Goal: Find contact information: Find contact information

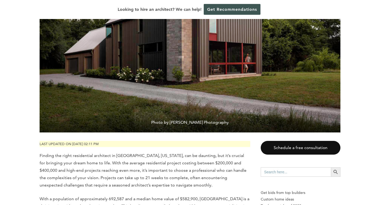
scroll to position [153, 0]
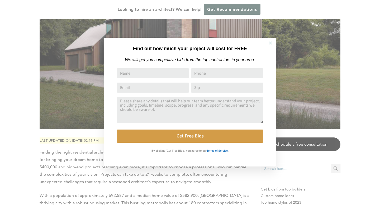
click at [270, 45] on icon at bounding box center [271, 43] width 6 height 6
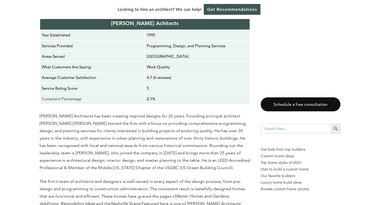
scroll to position [1815, 0]
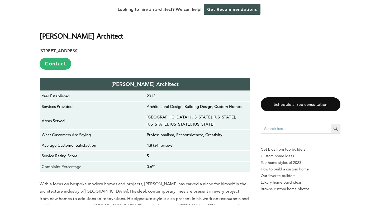
scroll to position [1138, 0]
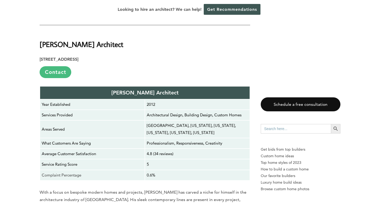
click at [51, 66] on link "Contact" at bounding box center [56, 72] width 32 height 12
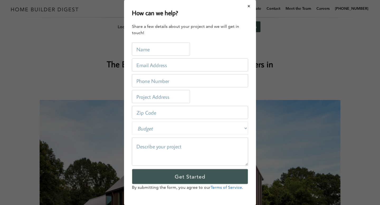
scroll to position [0, 0]
click at [249, 3] on button "Close modal" at bounding box center [249, 6] width 14 height 11
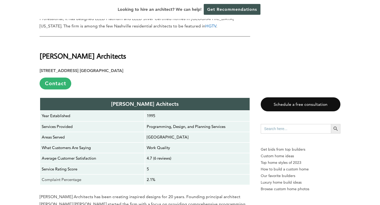
scroll to position [1682, 0]
